Goal: Task Accomplishment & Management: Manage account settings

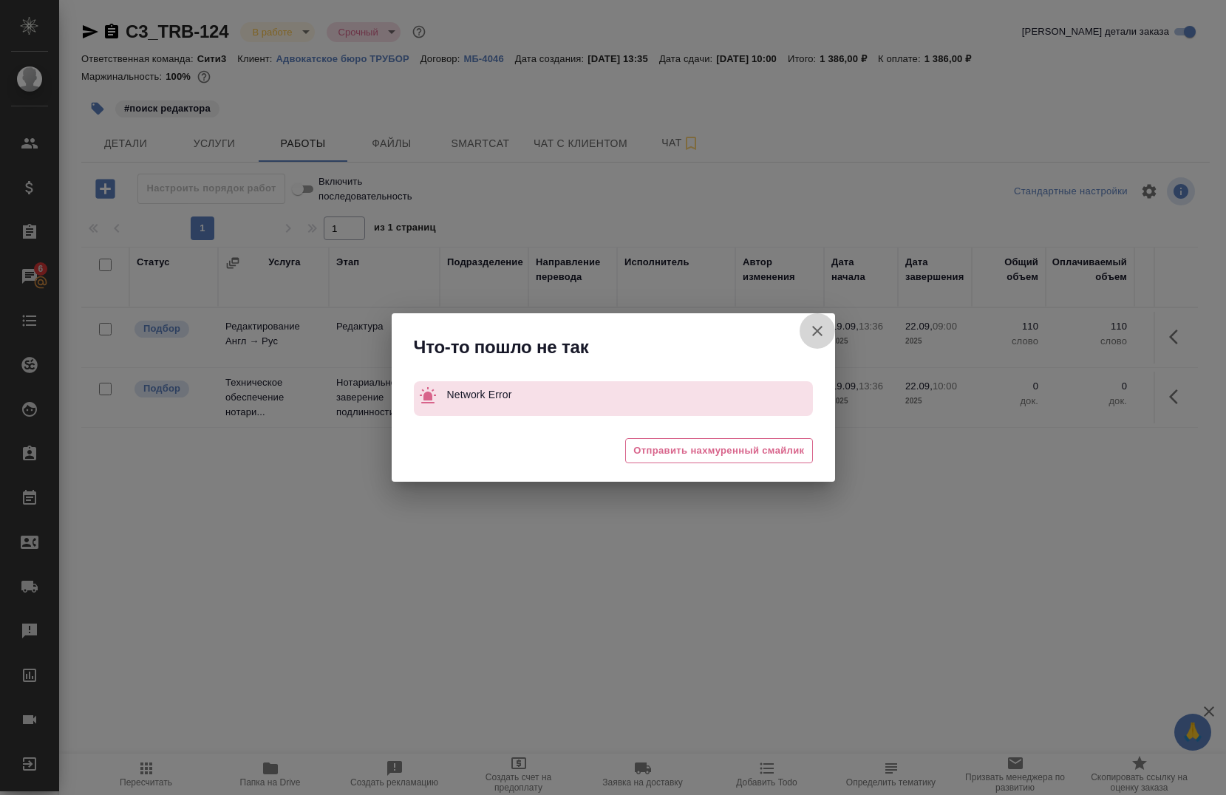
click at [817, 329] on icon "button" at bounding box center [817, 331] width 18 height 18
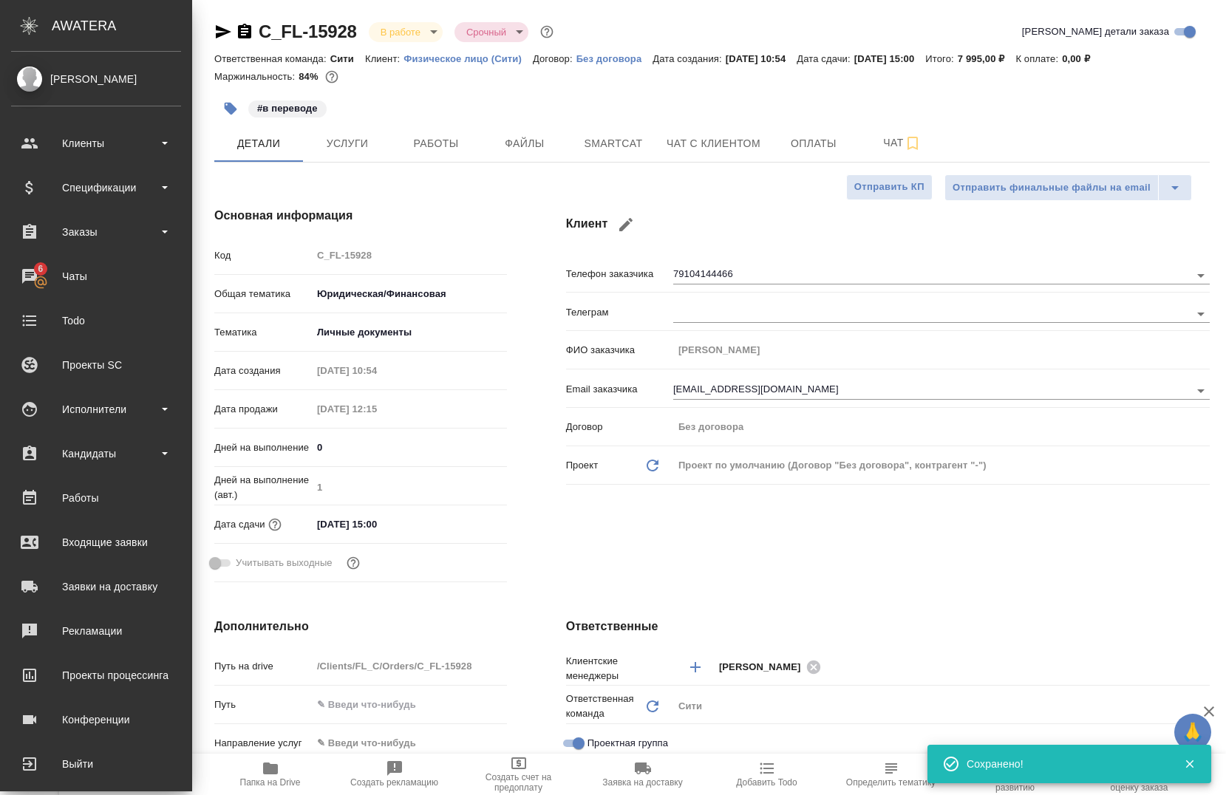
select select "RU"
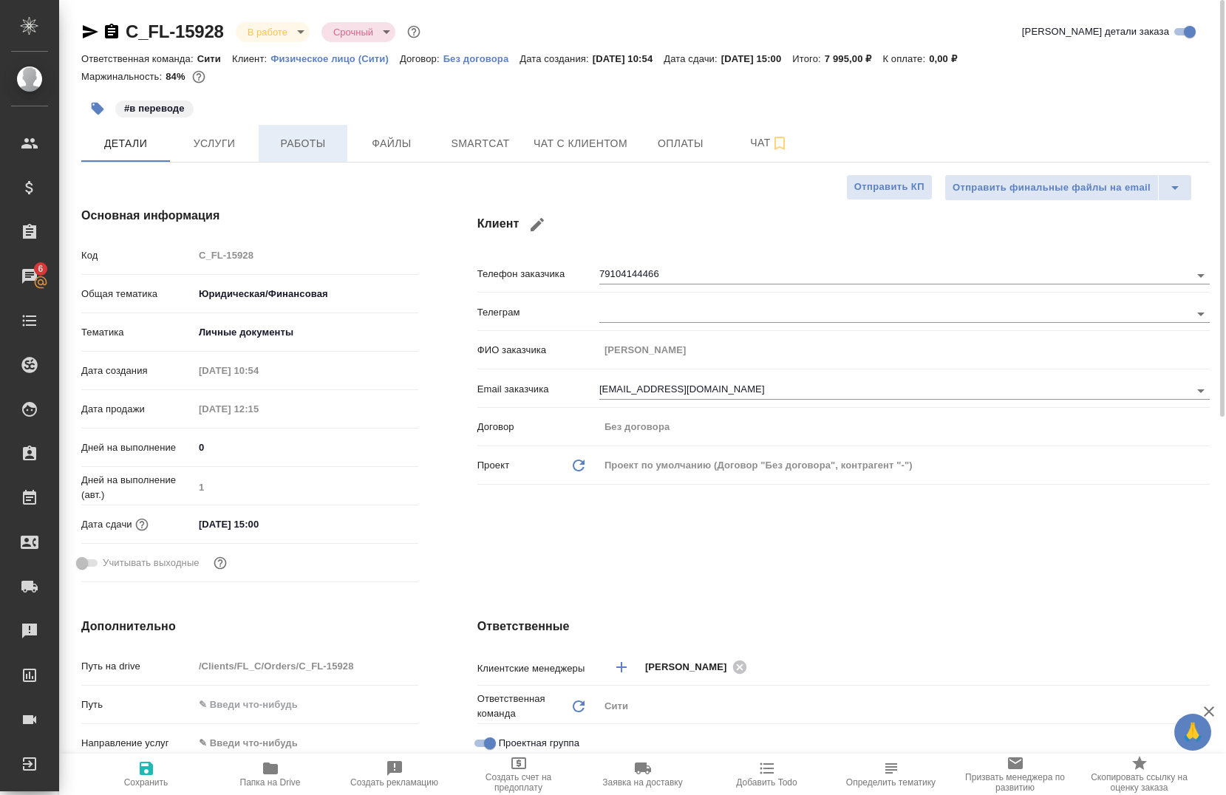
click at [314, 154] on button "Работы" at bounding box center [303, 143] width 89 height 37
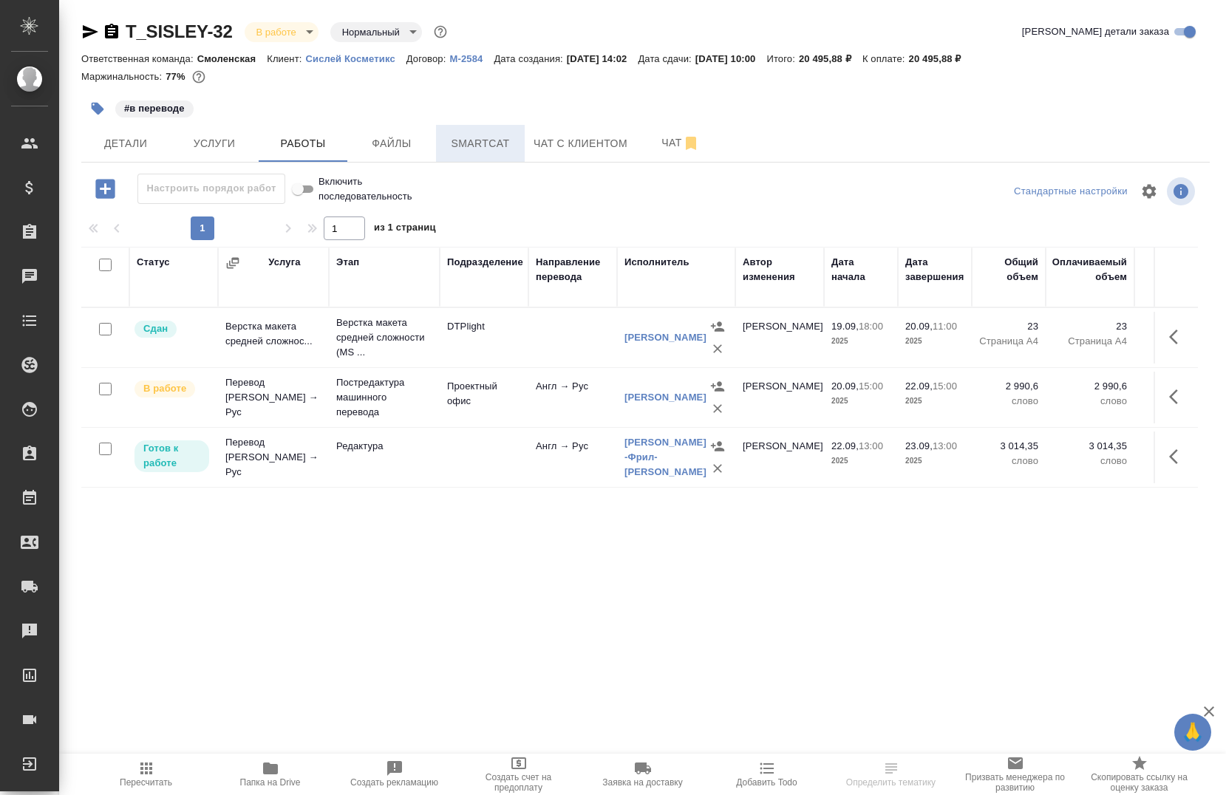
click at [485, 140] on span "Smartcat" at bounding box center [480, 143] width 71 height 18
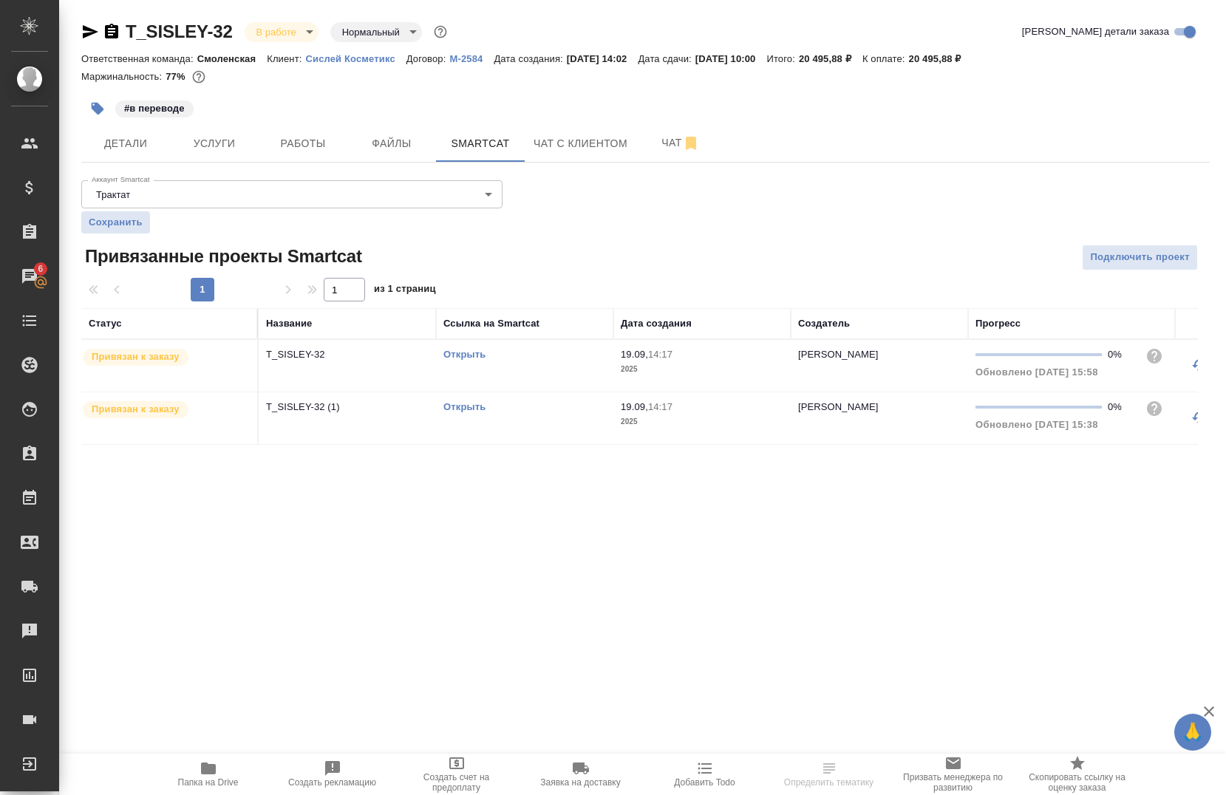
click at [457, 358] on link "Открыть" at bounding box center [464, 354] width 42 height 11
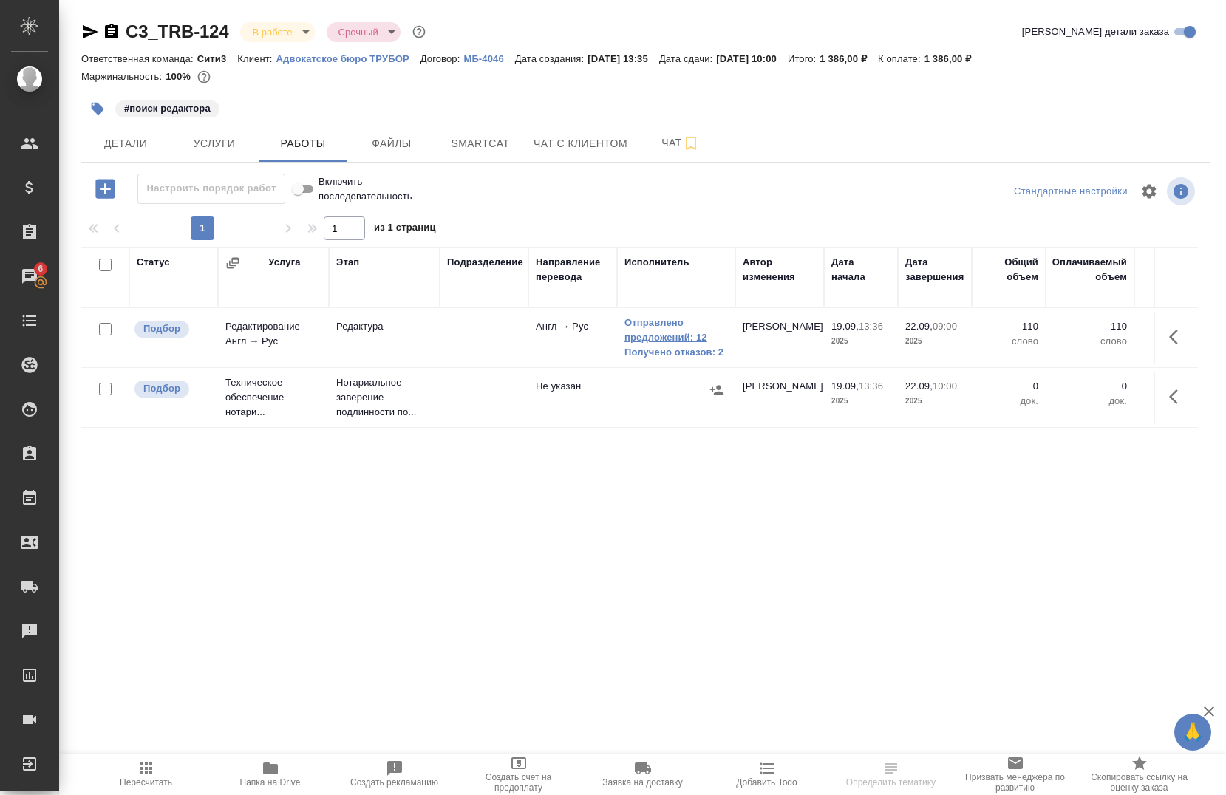
click at [647, 337] on link "Отправлено предложений: 12" at bounding box center [675, 331] width 103 height 30
